Goal: Information Seeking & Learning: Learn about a topic

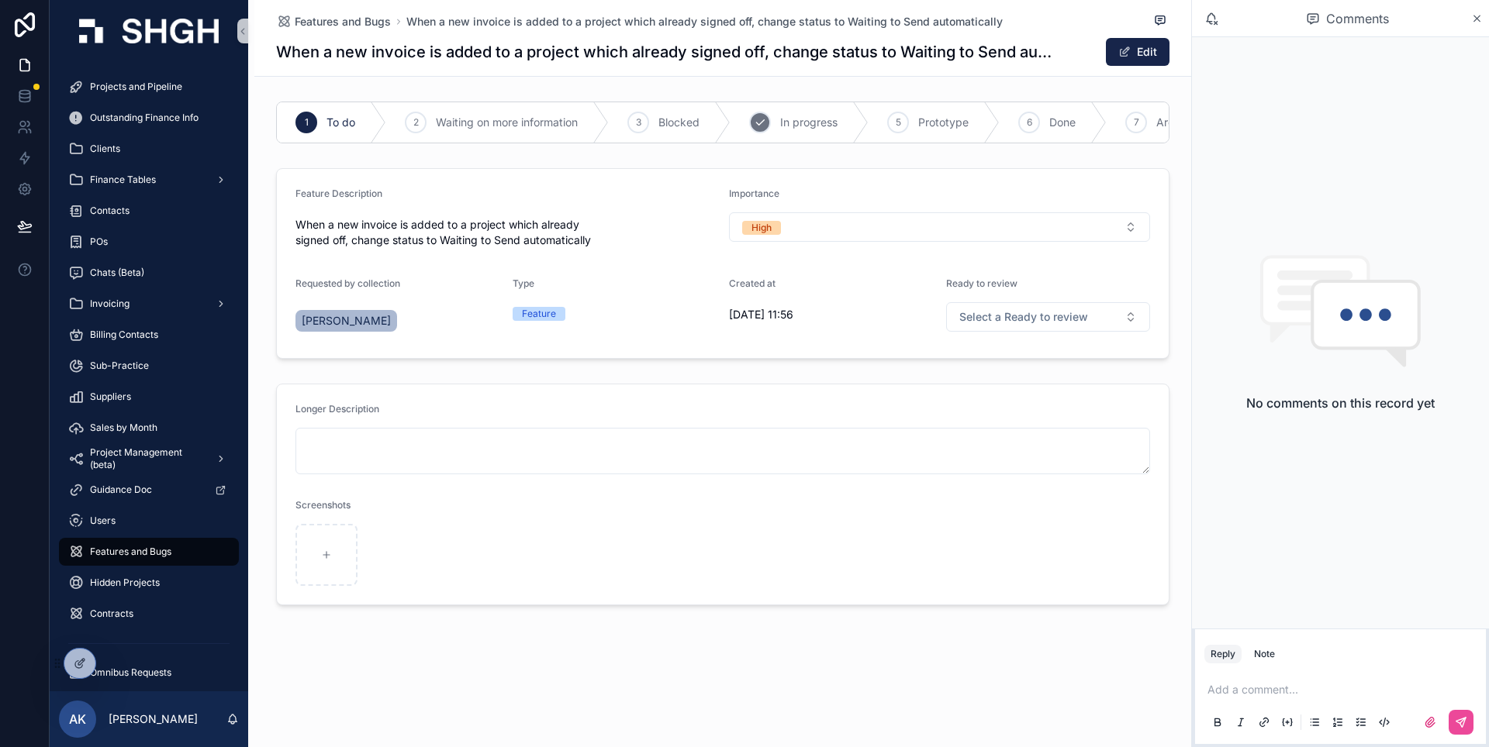
click at [821, 124] on span "In progress" at bounding box center [808, 123] width 57 height 16
click at [376, 21] on span "Features and Bugs" at bounding box center [343, 22] width 96 height 16
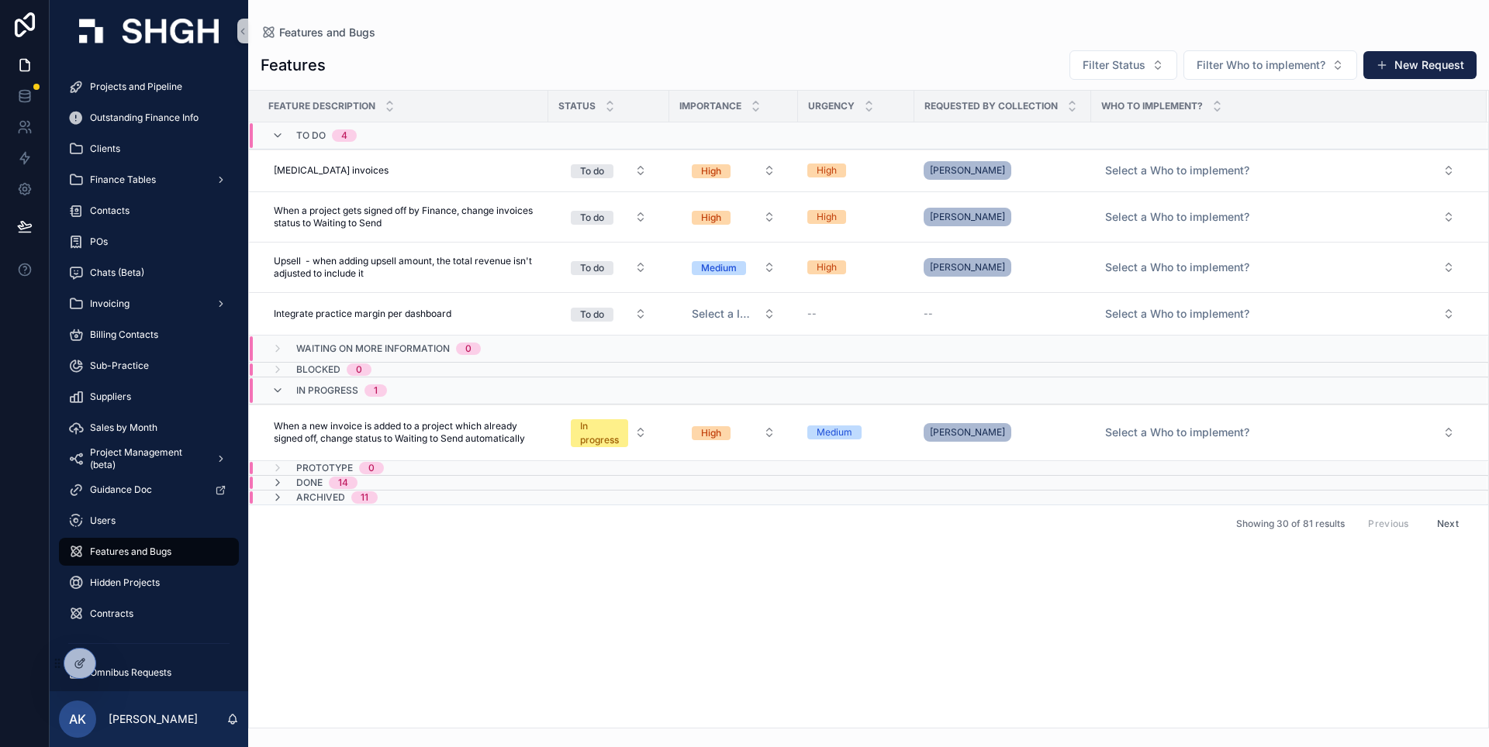
click at [350, 395] on span "In progress" at bounding box center [327, 391] width 62 height 12
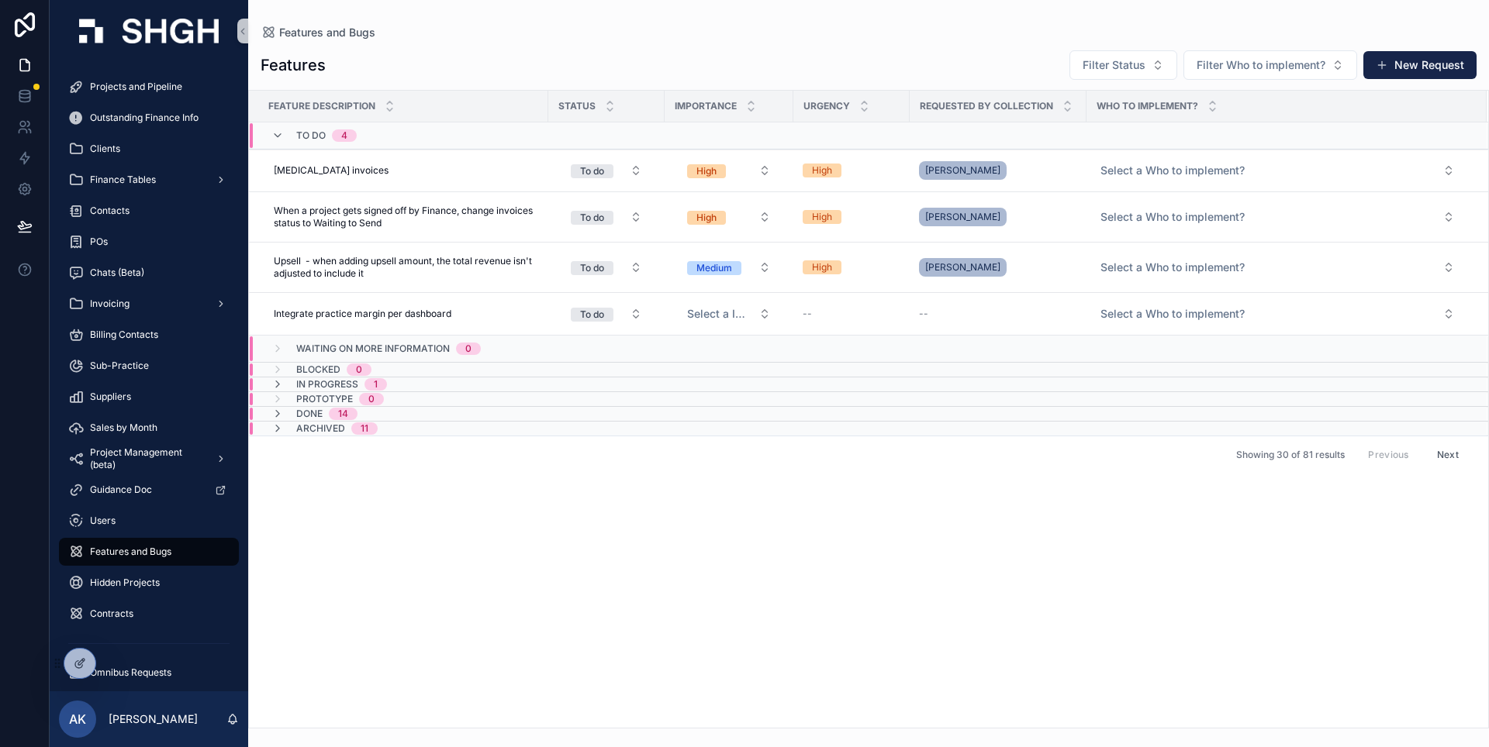
click at [350, 385] on span "In progress" at bounding box center [327, 384] width 62 height 12
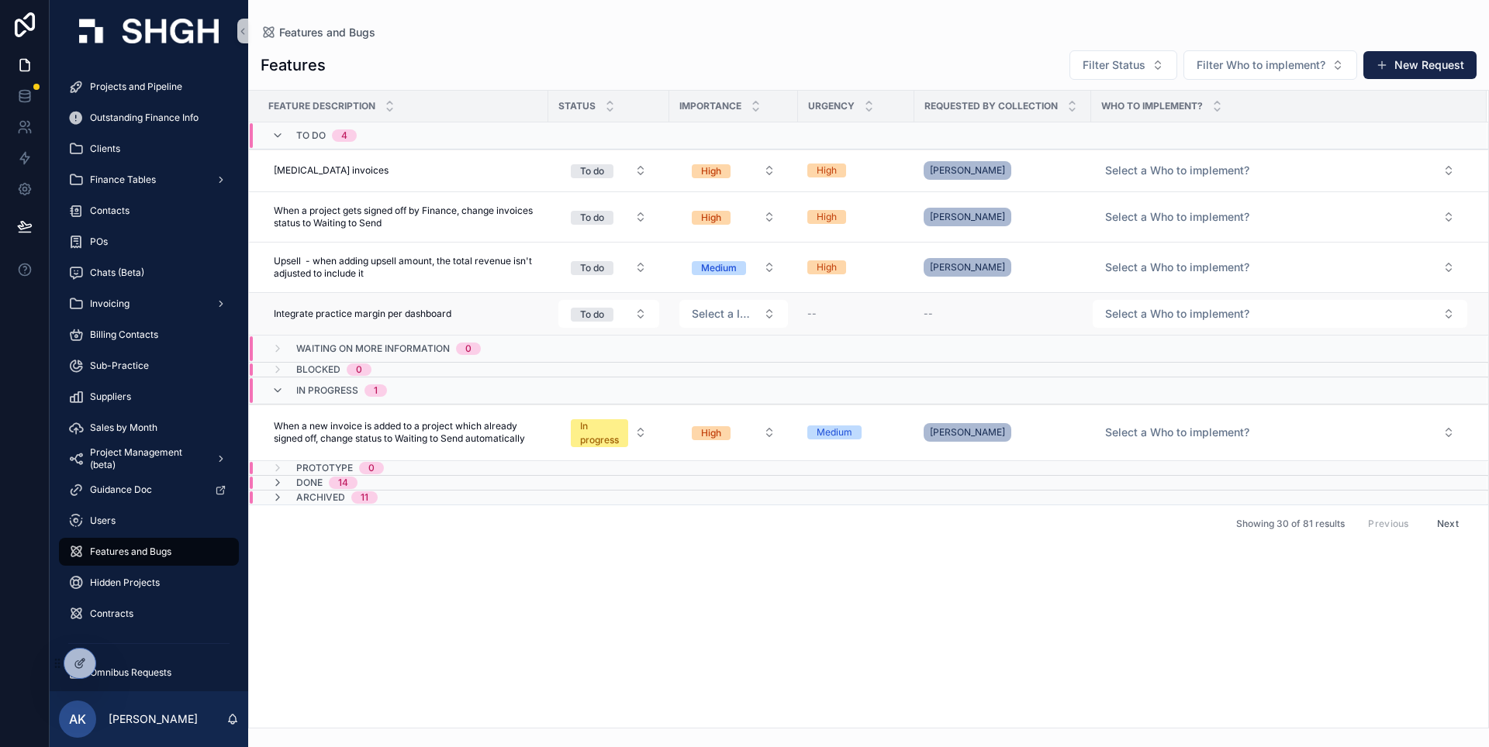
click at [865, 312] on div "--" at bounding box center [856, 314] width 98 height 12
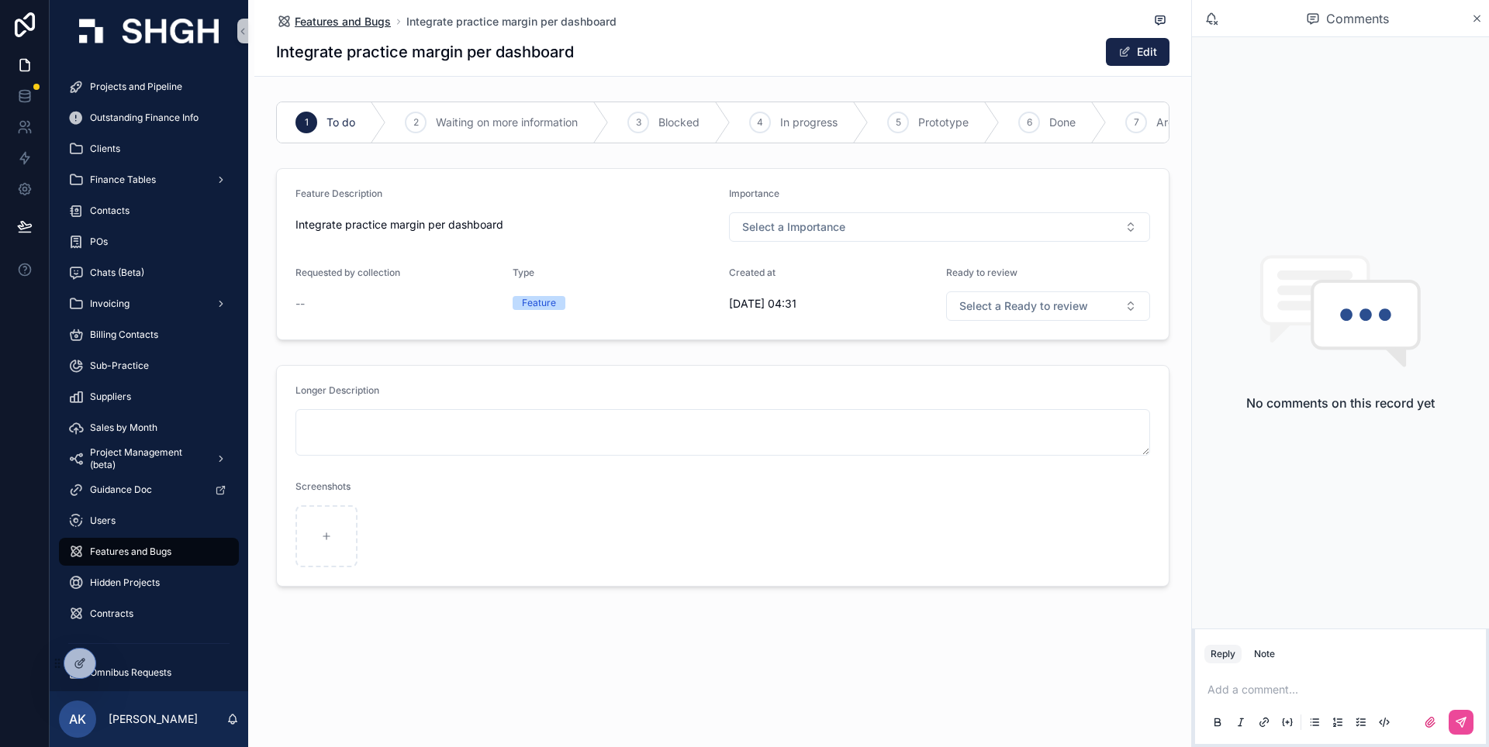
click at [364, 19] on span "Features and Bugs" at bounding box center [343, 22] width 96 height 16
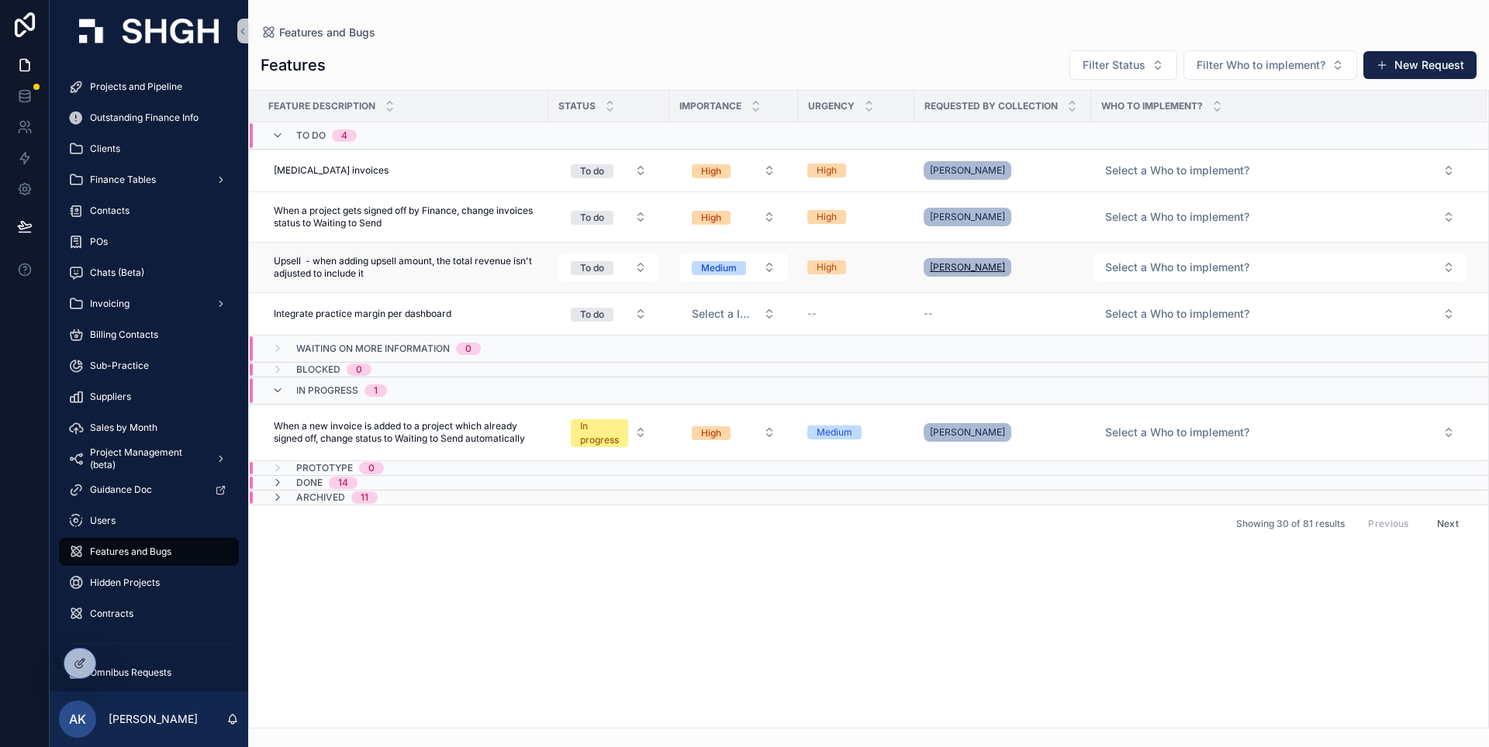
click at [946, 268] on span "[PERSON_NAME]" at bounding box center [967, 267] width 75 height 12
click at [991, 218] on span "[PERSON_NAME]" at bounding box center [967, 217] width 75 height 12
click at [982, 170] on span "[PERSON_NAME]" at bounding box center [967, 170] width 75 height 12
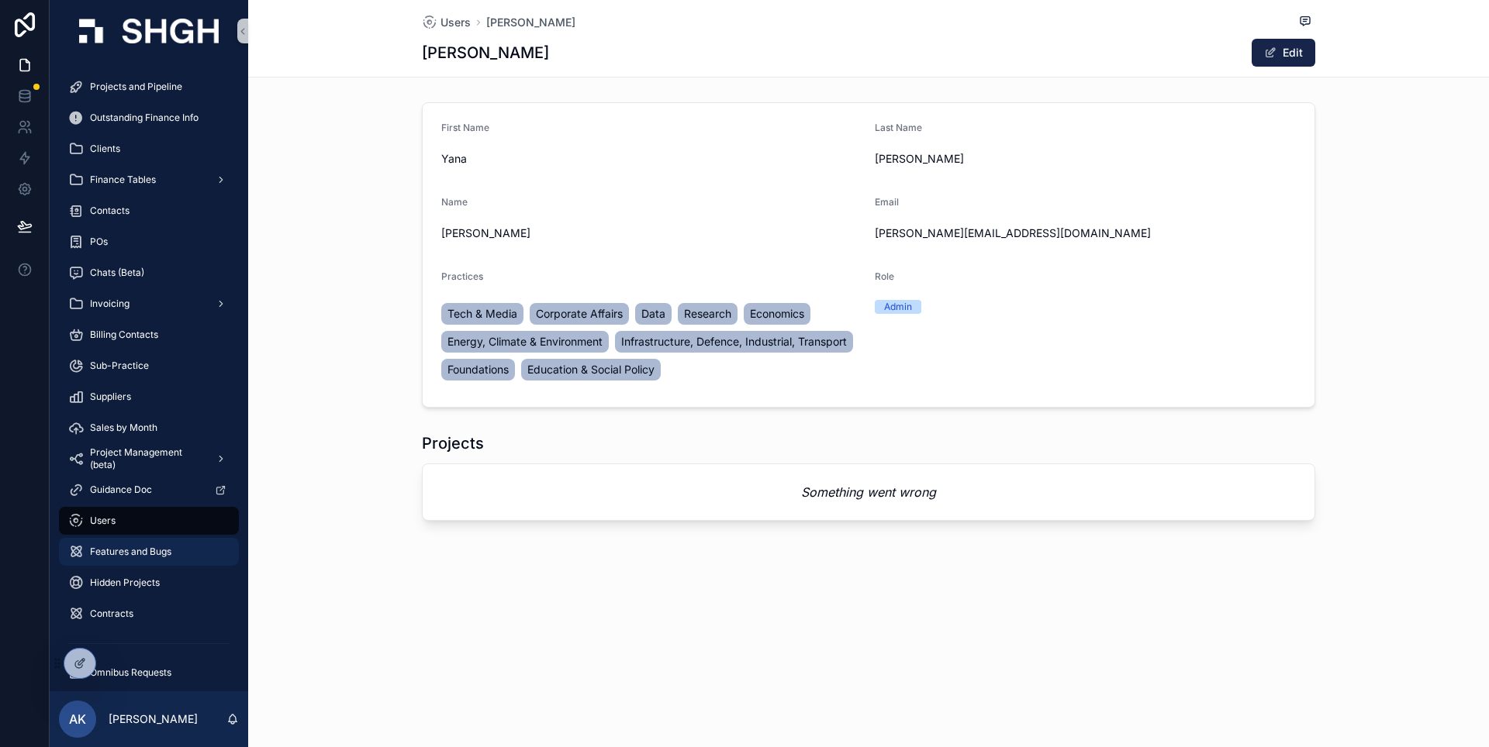
click at [151, 561] on div "Features and Bugs" at bounding box center [148, 552] width 161 height 25
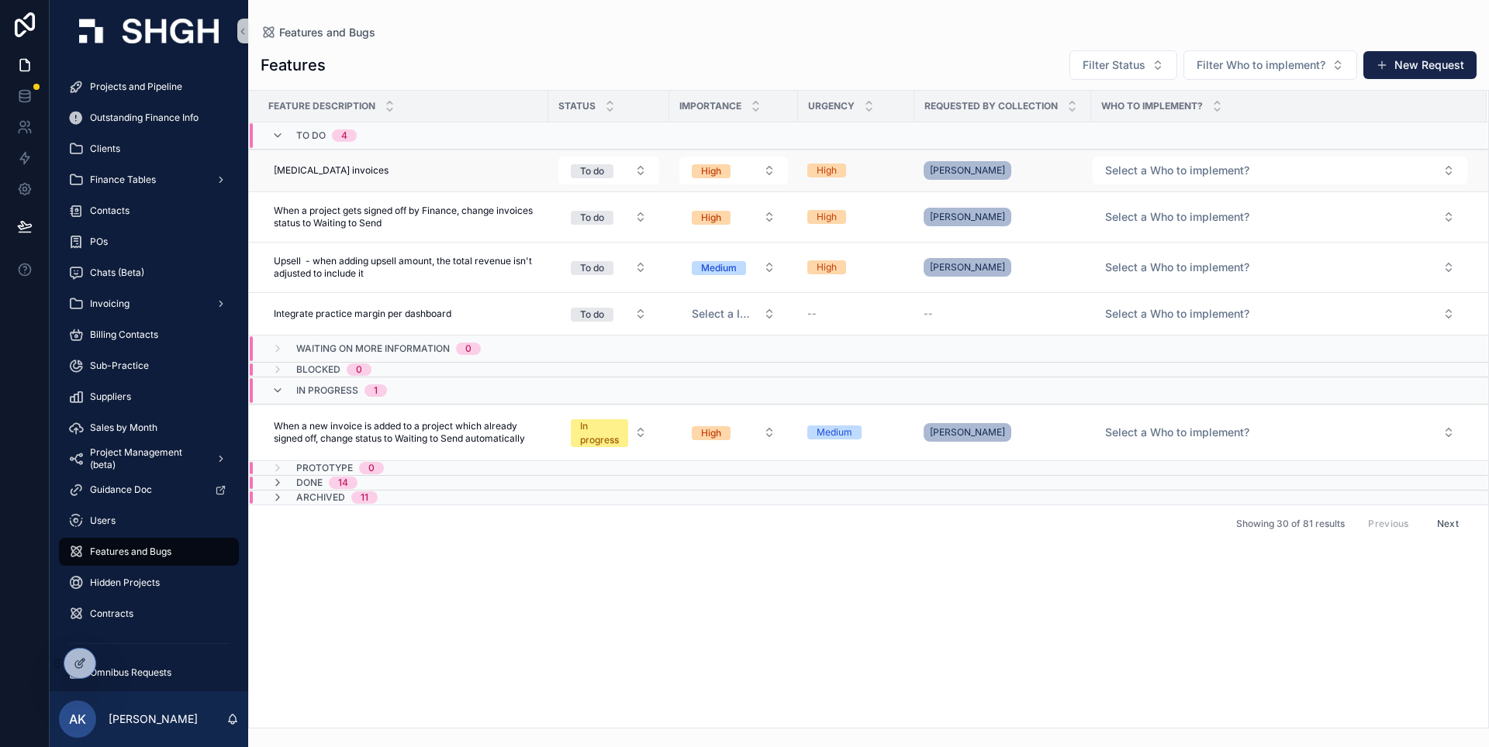
click at [1039, 166] on div "Yana Yarakhovich" at bounding box center [1002, 170] width 158 height 25
click at [1036, 211] on div "[PERSON_NAME]" at bounding box center [1002, 217] width 158 height 25
click at [1046, 269] on div "[PERSON_NAME]" at bounding box center [1002, 267] width 158 height 25
